Goal: Information Seeking & Learning: Learn about a topic

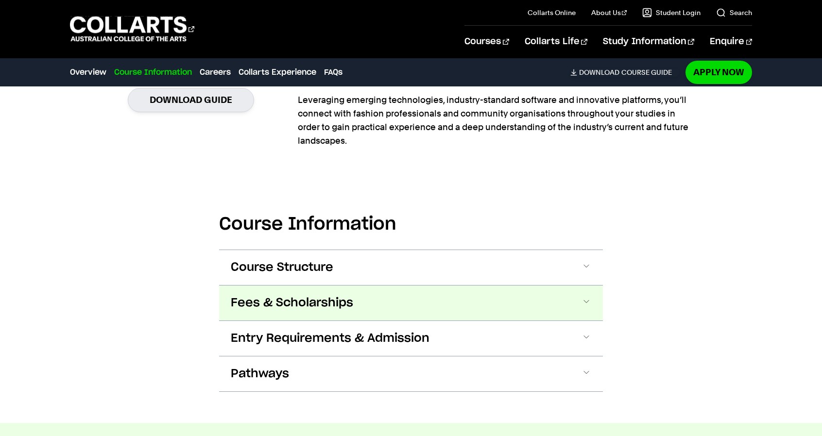
click at [244, 303] on span "Fees & Scholarships" at bounding box center [292, 303] width 122 height 16
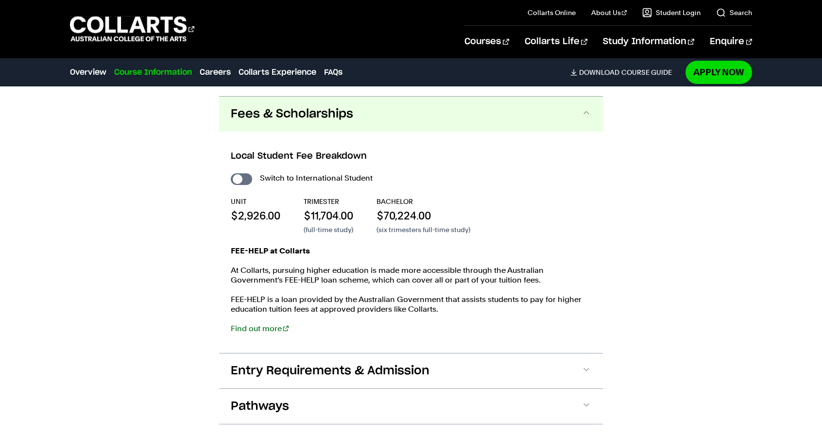
scroll to position [1129, 0]
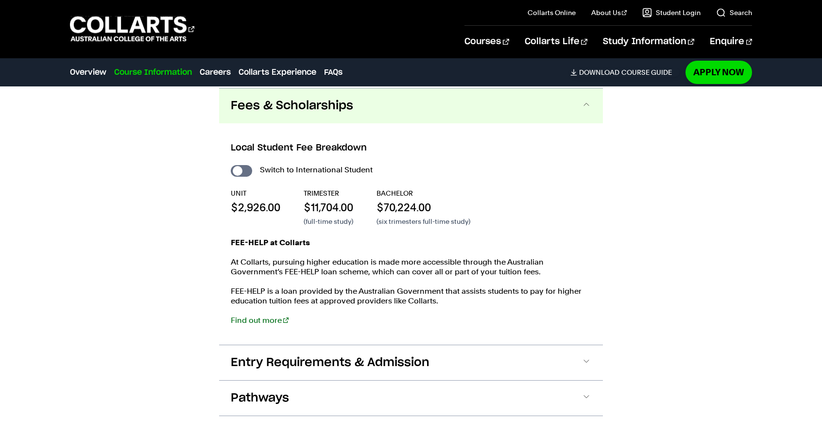
click at [255, 228] on div "Switch to International Student UNIT $2,926.00 TRIMESTER $11,704.00 (full-time …" at bounding box center [411, 249] width 360 height 172
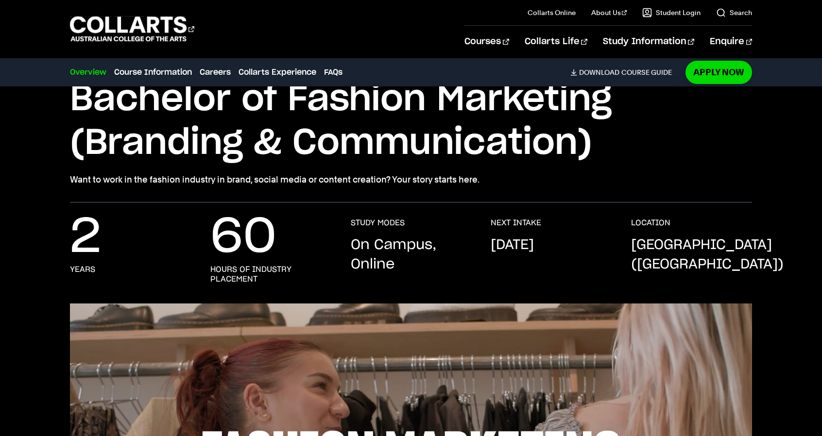
scroll to position [74, 0]
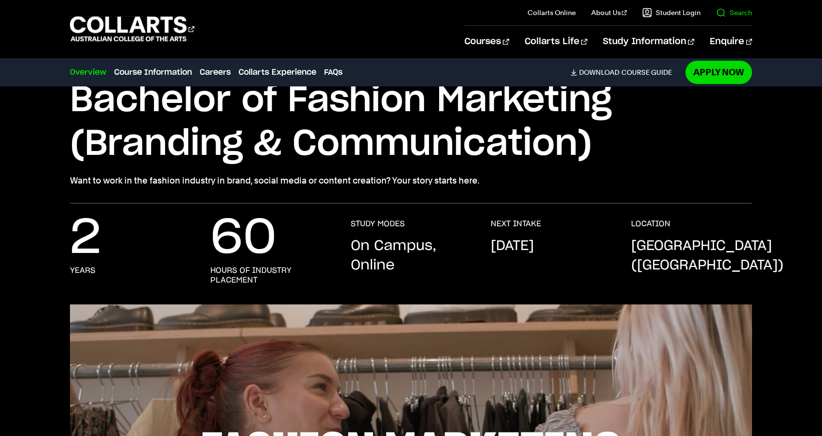
click at [719, 17] on link "Search" at bounding box center [734, 13] width 36 height 10
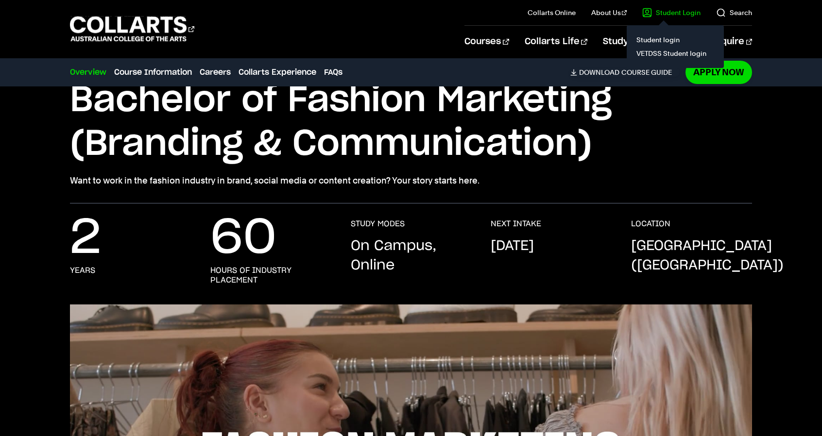
scroll to position [73, 0]
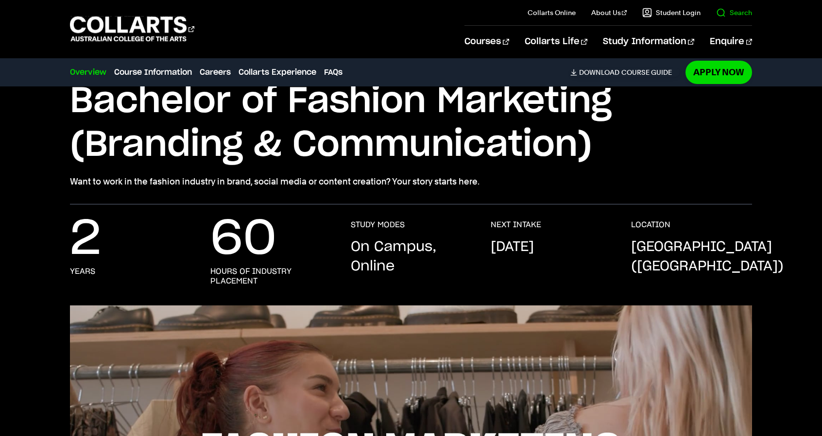
click at [726, 9] on link "Search" at bounding box center [734, 13] width 36 height 10
click at [729, 13] on link "Search" at bounding box center [734, 13] width 36 height 10
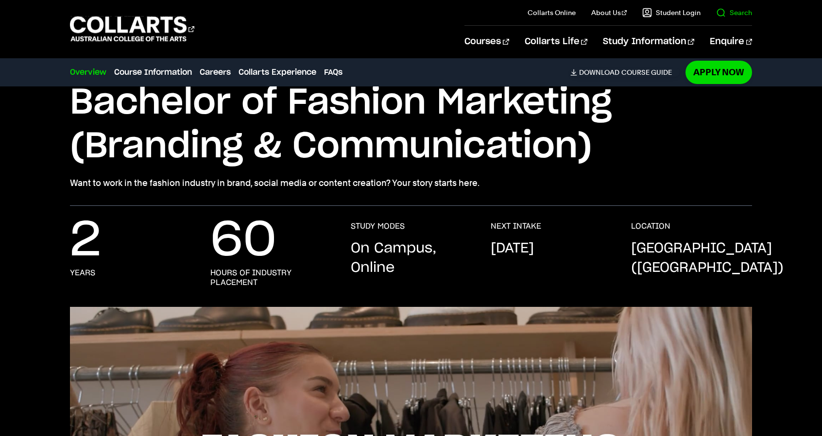
click at [720, 15] on link "Search" at bounding box center [734, 13] width 36 height 10
click at [729, 11] on link "Search" at bounding box center [734, 13] width 36 height 10
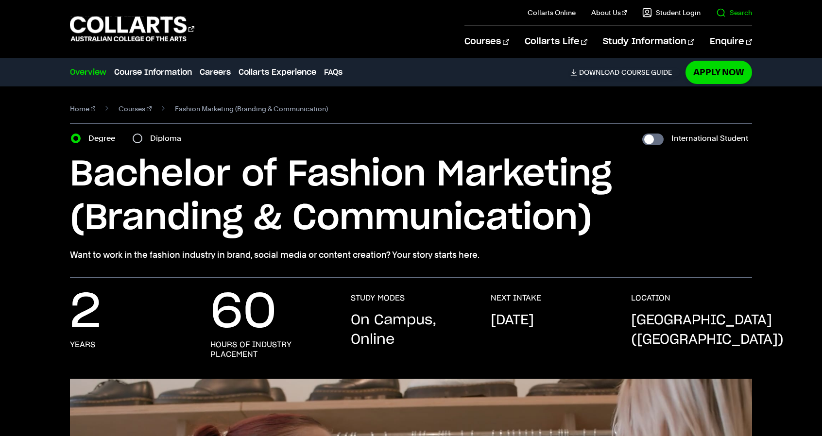
scroll to position [9, 0]
click at [729, 11] on link "Search" at bounding box center [734, 13] width 36 height 10
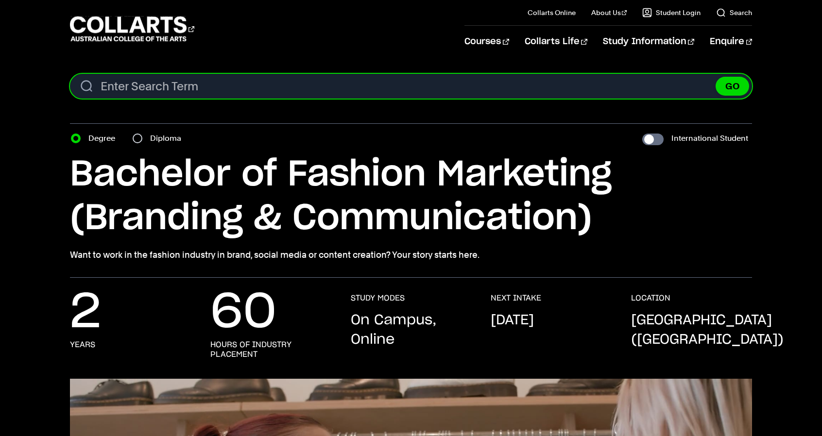
click at [547, 86] on input "Search content" at bounding box center [411, 86] width 682 height 25
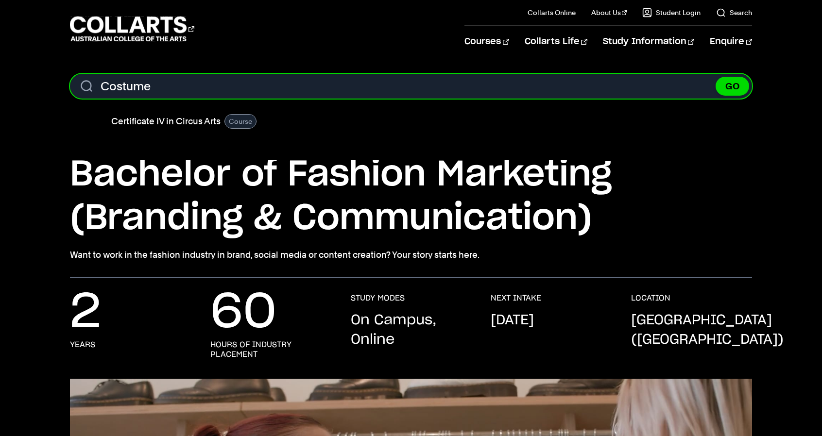
type input "Costume"
click at [715, 77] on button "GO" at bounding box center [732, 86] width 34 height 19
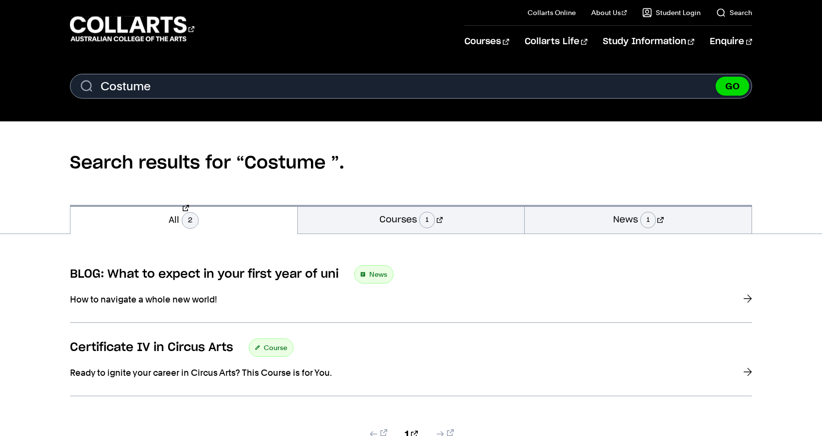
click at [32, 308] on div "BLOG: What to expect in your first year of uni News How to navigate a whole new…" at bounding box center [411, 353] width 822 height 238
click at [435, 220] on span "1" at bounding box center [427, 220] width 16 height 17
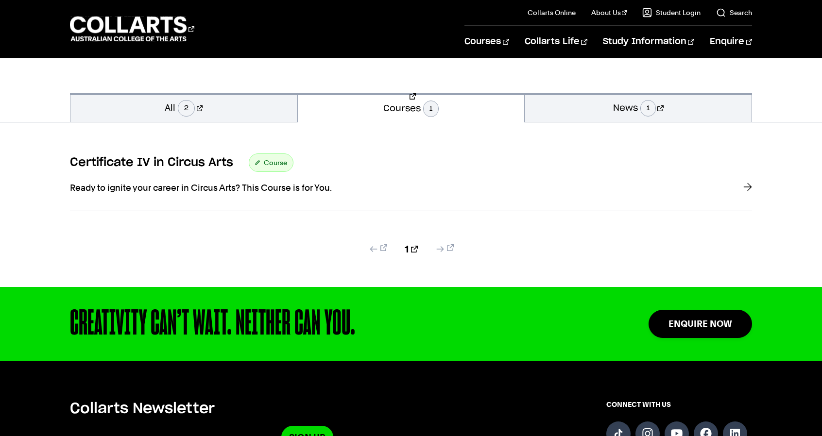
scroll to position [108, 0]
